Goal: Browse casually

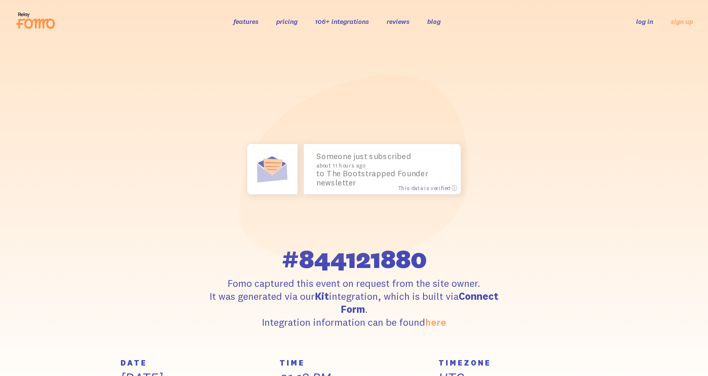
click at [23, 22] on icon at bounding box center [35, 20] width 41 height 21
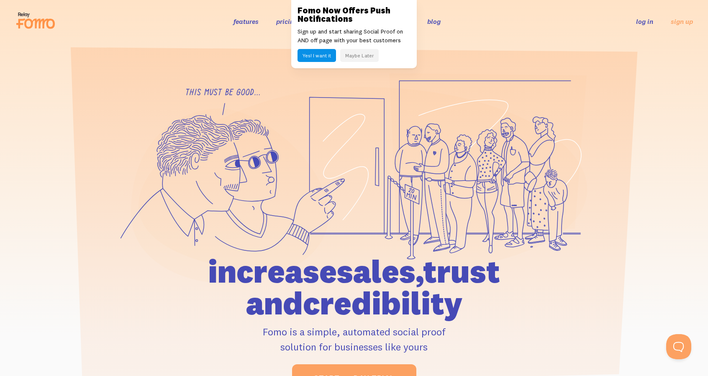
click at [368, 54] on button "Maybe Later" at bounding box center [359, 55] width 39 height 13
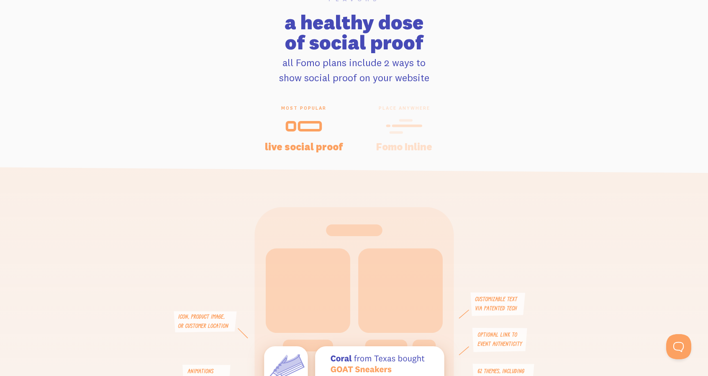
scroll to position [1718, 0]
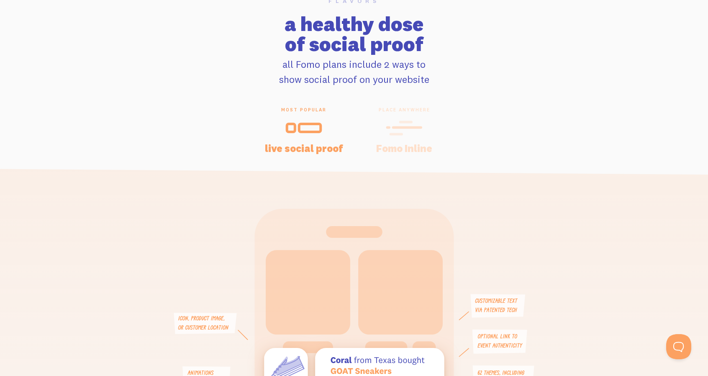
click at [404, 126] on icon at bounding box center [404, 127] width 37 height 19
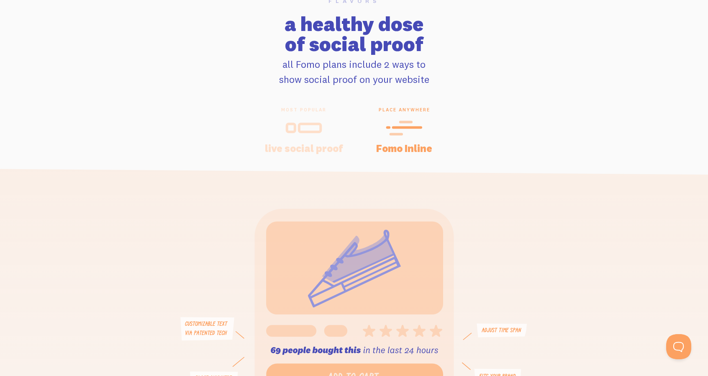
click at [320, 118] on div at bounding box center [304, 128] width 80 height 20
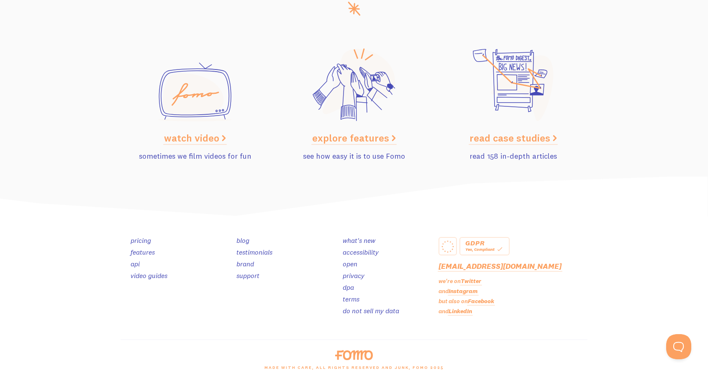
scroll to position [4200, 0]
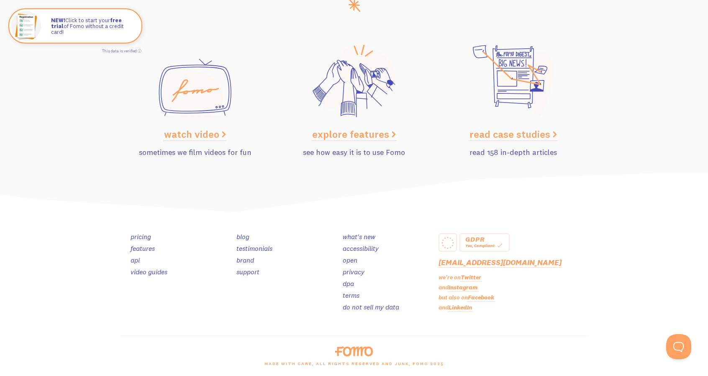
click at [459, 306] on link "LinkedIn" at bounding box center [460, 307] width 23 height 8
